Goal: Check status: Check status

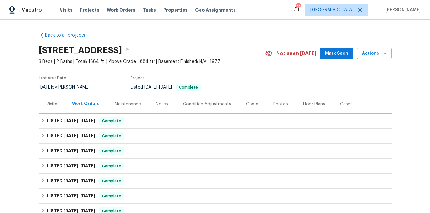
click at [48, 102] on div "Visits" at bounding box center [51, 104] width 11 height 6
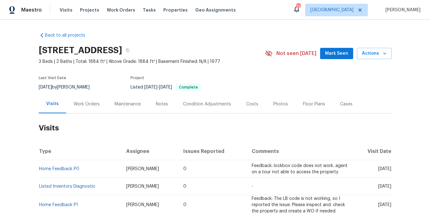
scroll to position [7, 0]
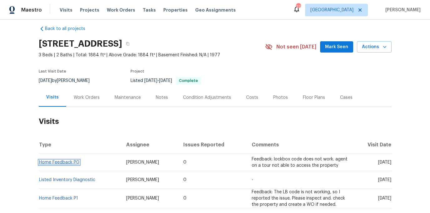
click at [65, 162] on link "Home Feedback P0" at bounding box center [59, 162] width 40 height 4
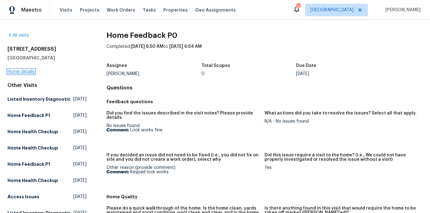
click at [29, 73] on link "Home details" at bounding box center [20, 71] width 27 height 4
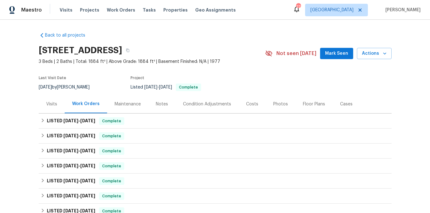
click at [51, 104] on div "Visits" at bounding box center [51, 104] width 11 height 6
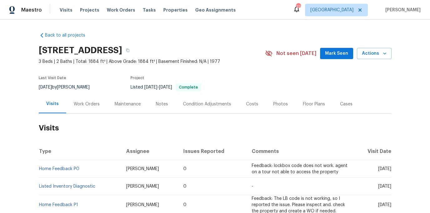
click at [94, 106] on div "Work Orders" at bounding box center [87, 104] width 26 height 6
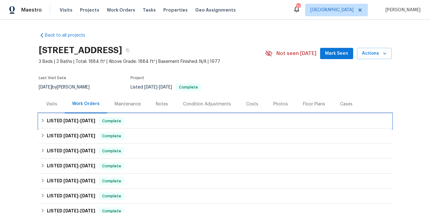
click at [118, 123] on span "Complete" at bounding box center [112, 121] width 24 height 6
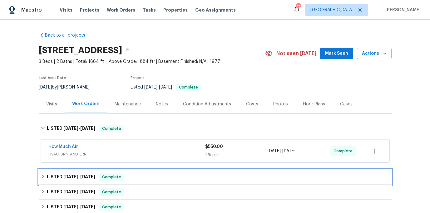
click at [91, 178] on span "[DATE]" at bounding box center [87, 176] width 15 height 4
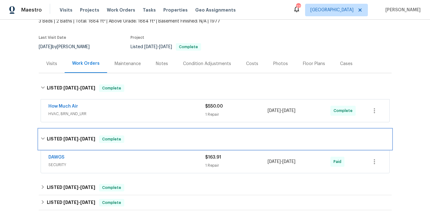
scroll to position [49, 0]
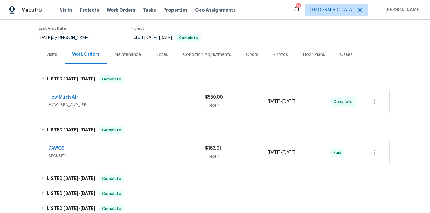
click at [65, 147] on div "DAWGS" at bounding box center [126, 148] width 157 height 7
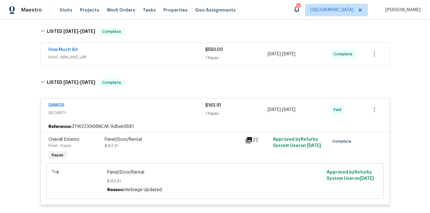
scroll to position [105, 0]
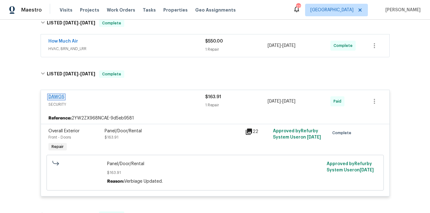
click at [57, 97] on link "DAWGS" at bounding box center [56, 97] width 16 height 4
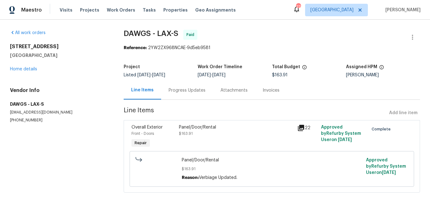
click at [186, 95] on div "Progress Updates" at bounding box center [187, 90] width 52 height 18
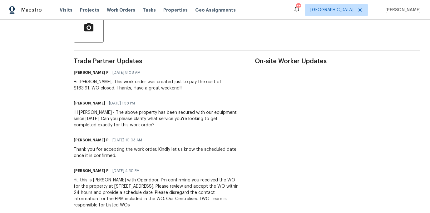
scroll to position [167, 0]
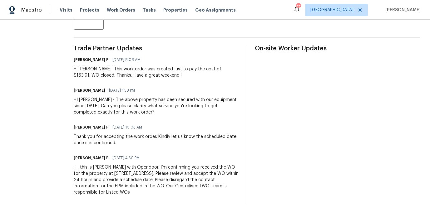
click at [1, 135] on div "All work orders [STREET_ADDRESS] Home details Vendor Info DAWGS - LAX-S [EMAIL_…" at bounding box center [215, 33] width 430 height 360
